Goal: Find specific fact: Find specific fact

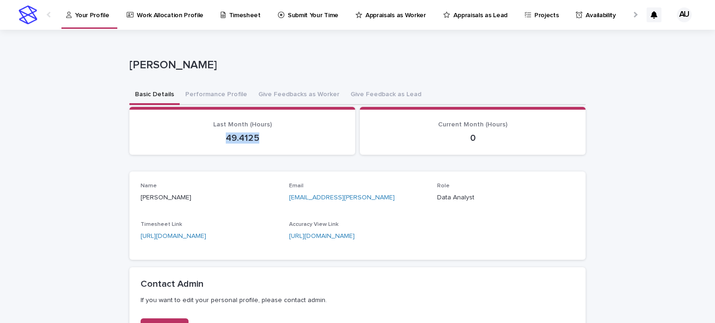
drag, startPoint x: 217, startPoint y: 135, endPoint x: 263, endPoint y: 139, distance: 46.3
click at [263, 139] on p "49.4125" at bounding box center [242, 138] width 203 height 11
copy p "49.4125"
drag, startPoint x: 219, startPoint y: 137, endPoint x: 269, endPoint y: 139, distance: 49.4
click at [269, 139] on p "49.4125" at bounding box center [242, 138] width 203 height 11
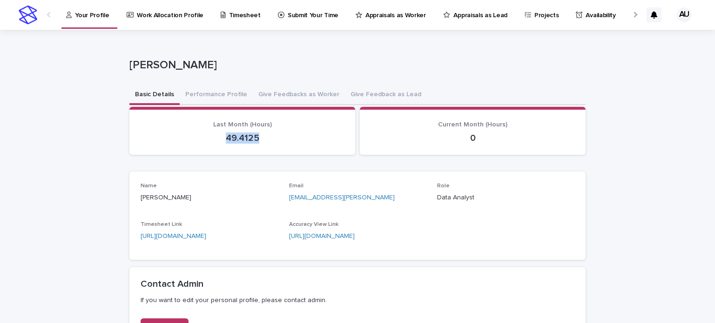
copy p "49.4125"
click at [206, 237] on link "[URL][DOMAIN_NAME]" at bounding box center [174, 236] width 66 height 7
